Goal: Task Accomplishment & Management: Use online tool/utility

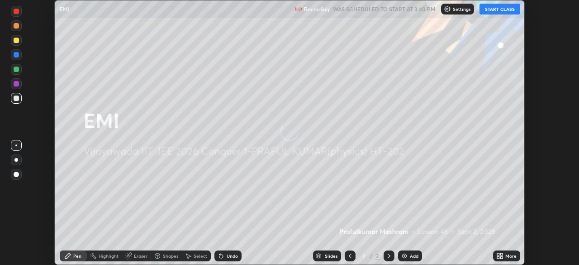
scroll to position [265, 579]
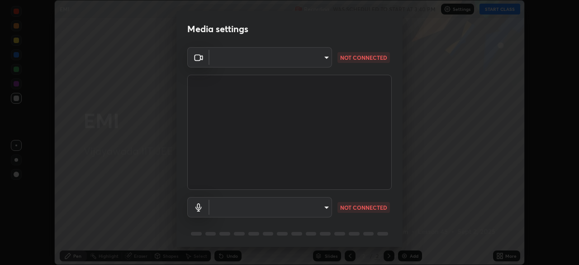
type input "4b07550f10a59a7173657f9d6ee7a44ffe01d6d7b1bc446bebceededd52016b0"
type input "default"
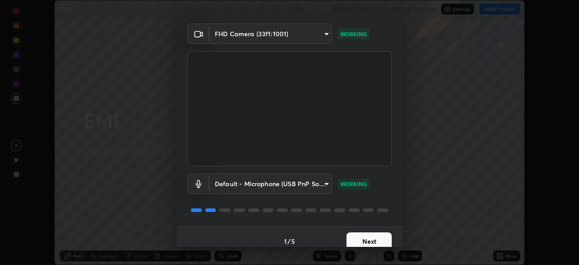
scroll to position [32, 0]
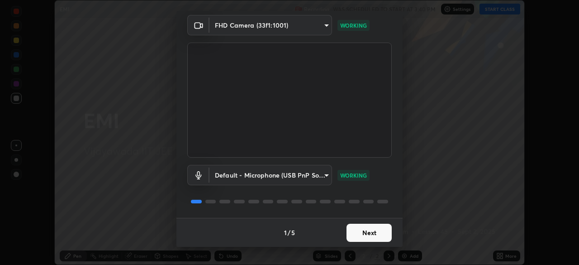
click at [360, 232] on button "Next" at bounding box center [369, 233] width 45 height 18
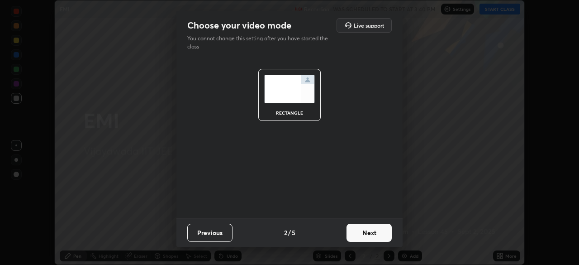
click at [368, 234] on button "Next" at bounding box center [369, 233] width 45 height 18
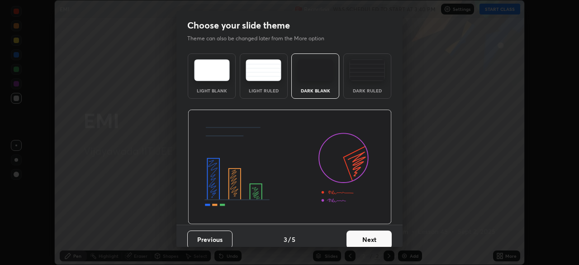
click at [371, 238] on button "Next" at bounding box center [369, 239] width 45 height 18
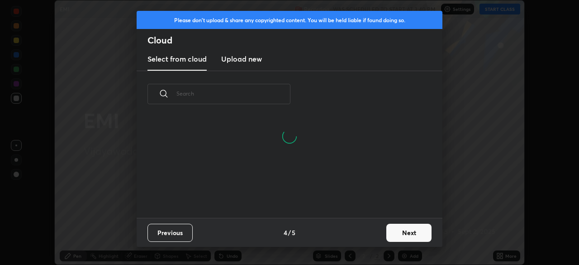
click at [400, 230] on button "Next" at bounding box center [409, 233] width 45 height 18
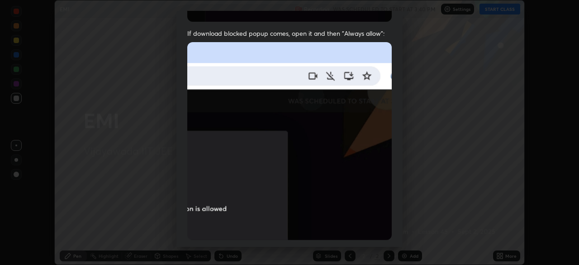
scroll to position [217, 0]
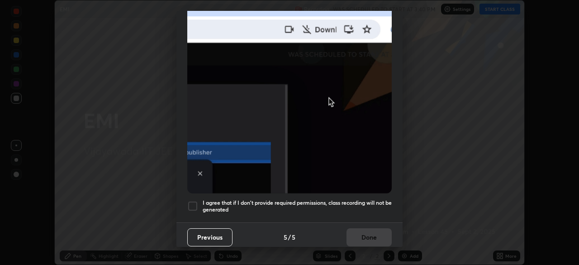
click at [194, 203] on div at bounding box center [192, 206] width 11 height 11
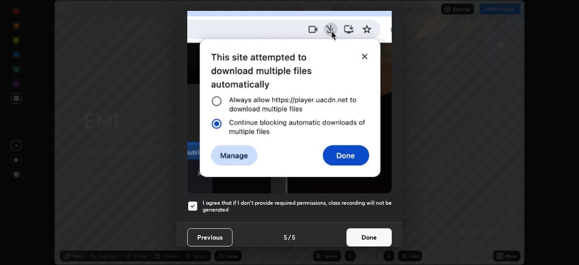
click at [366, 236] on button "Done" at bounding box center [369, 237] width 45 height 18
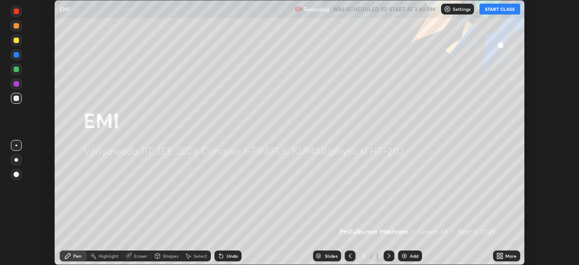
click at [406, 258] on img at bounding box center [404, 255] width 7 height 7
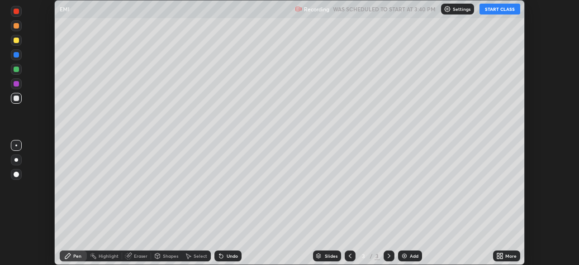
click at [503, 10] on button "START CLASS" at bounding box center [500, 9] width 41 height 11
